Goal: Find specific page/section: Find specific page/section

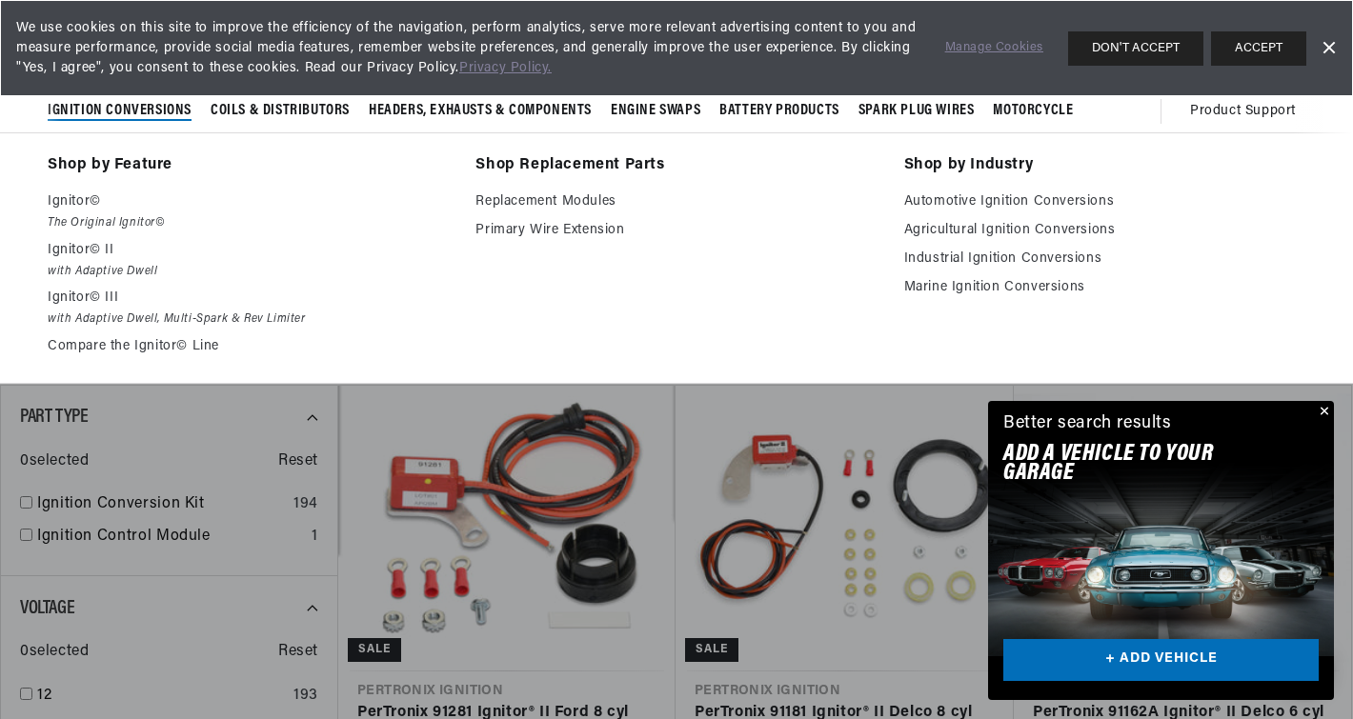
scroll to position [0, 2037]
click at [79, 213] on em "The Original Ignitor©" at bounding box center [248, 223] width 401 height 20
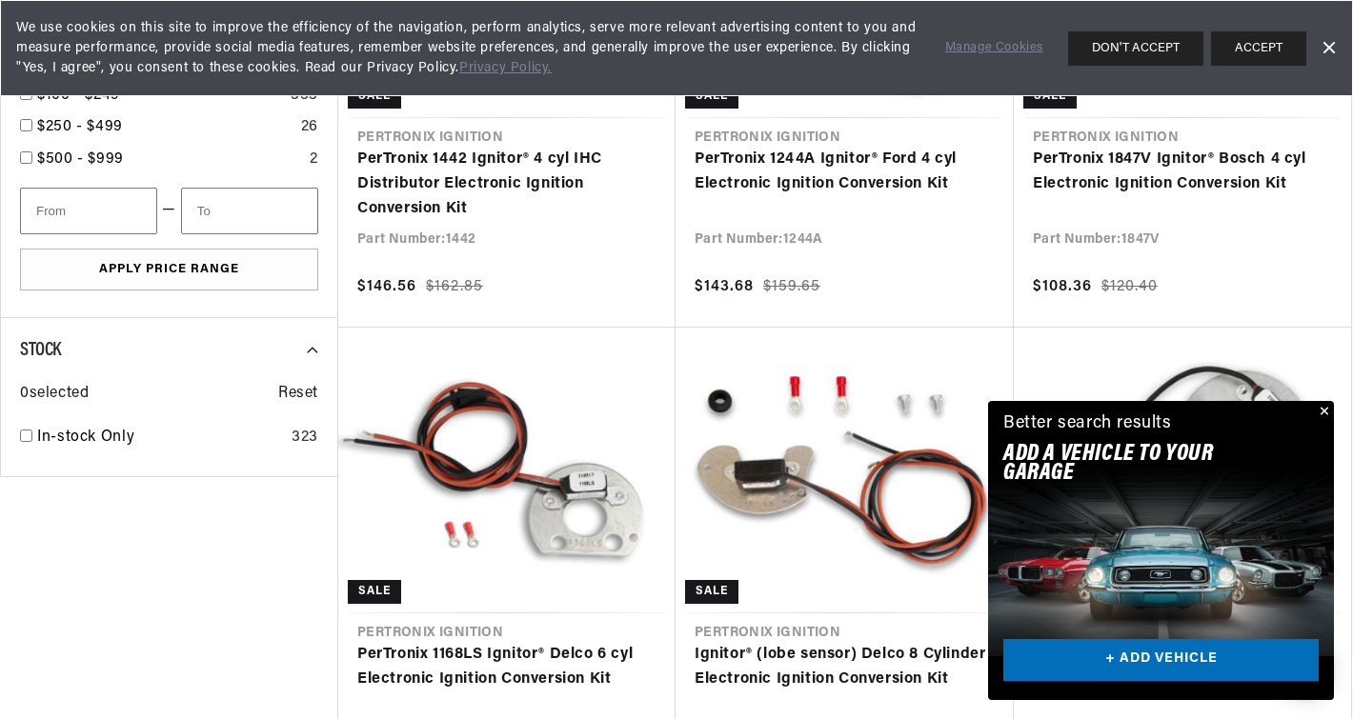
scroll to position [1239, 0]
click at [1323, 406] on button "Close" at bounding box center [1322, 412] width 23 height 23
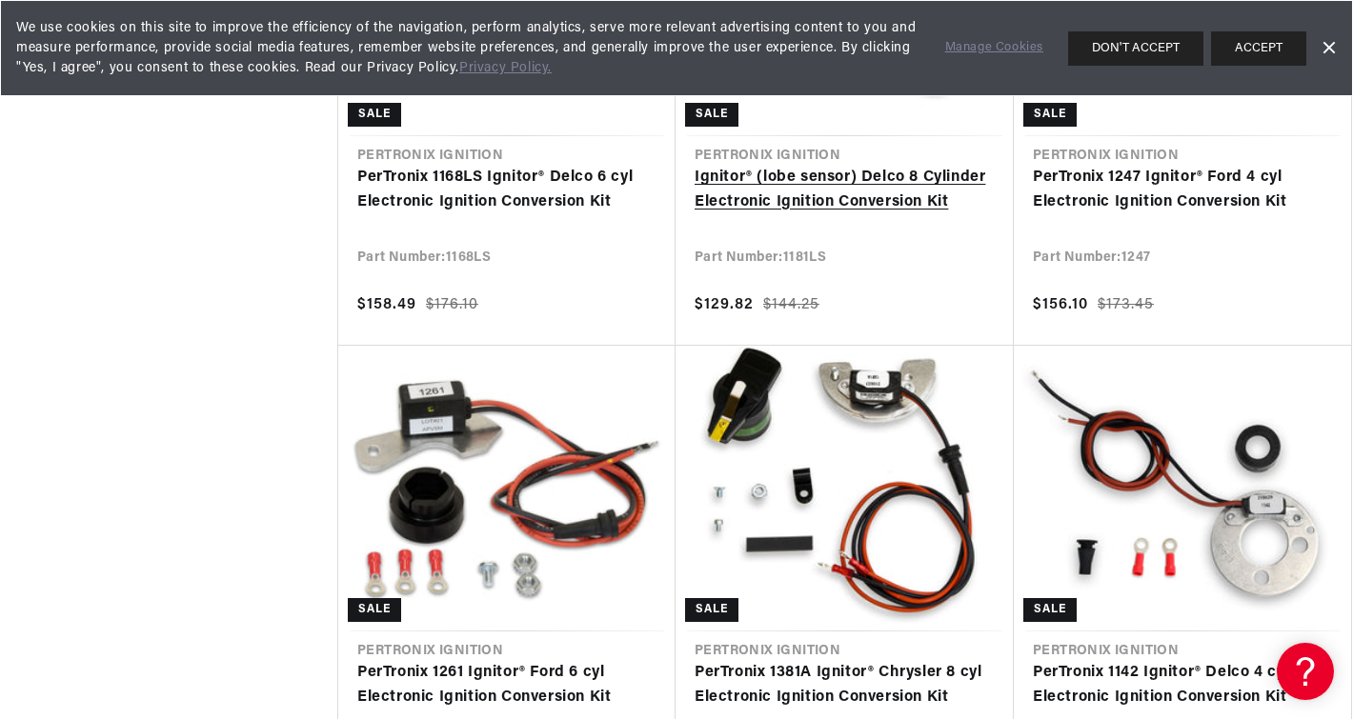
scroll to position [0, 1018]
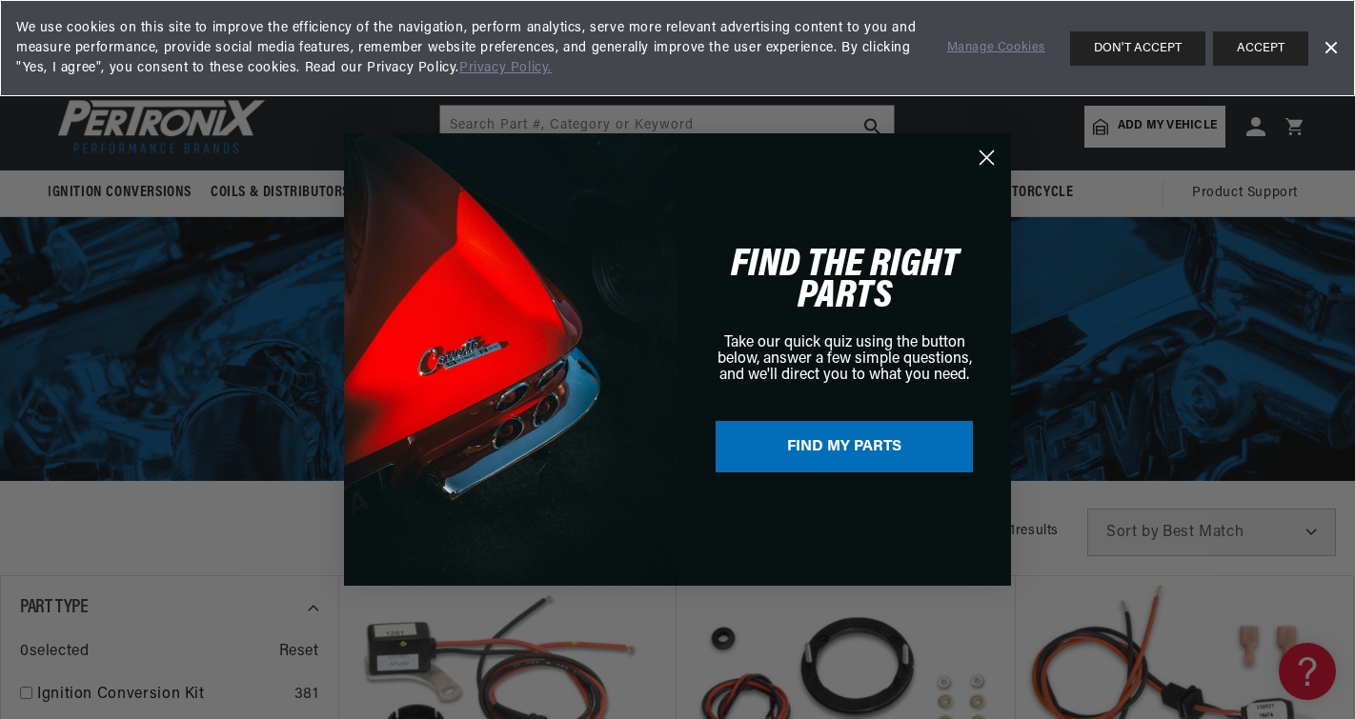
scroll to position [0, 2037]
